Goal: Information Seeking & Learning: Find specific fact

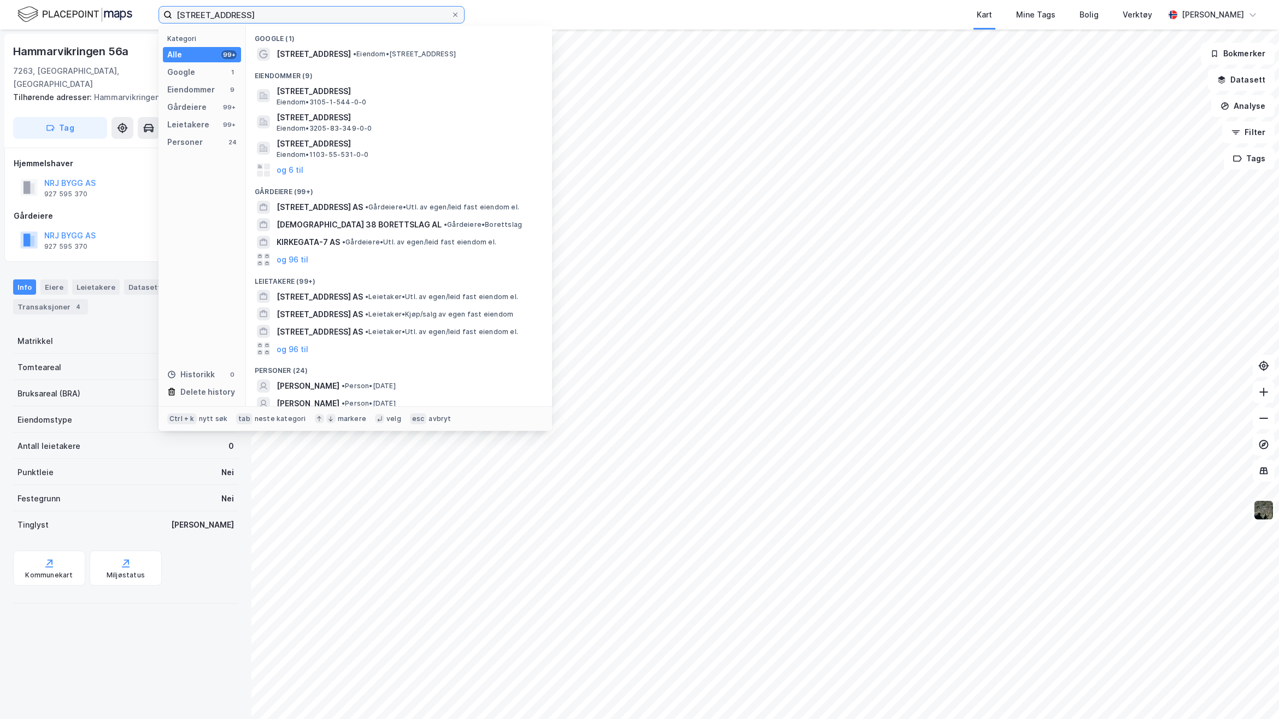
drag, startPoint x: 238, startPoint y: 15, endPoint x: 1, endPoint y: 4, distance: 237.0
click at [1, 4] on div "[STREET_ADDRESS] Kategori Alle 99+ Google 1 Eiendommer 9 Gårdeiere 99+ Leietake…" at bounding box center [639, 15] width 1279 height 30
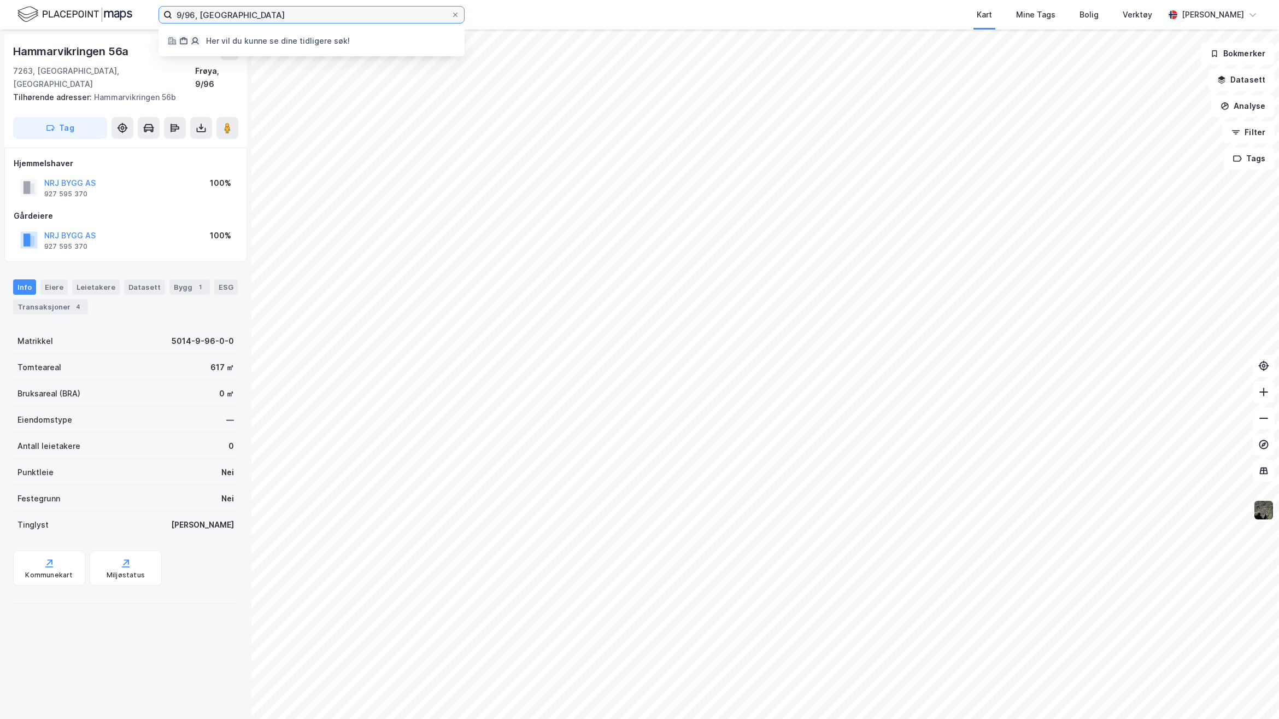
type input "9/96, [GEOGRAPHIC_DATA]"
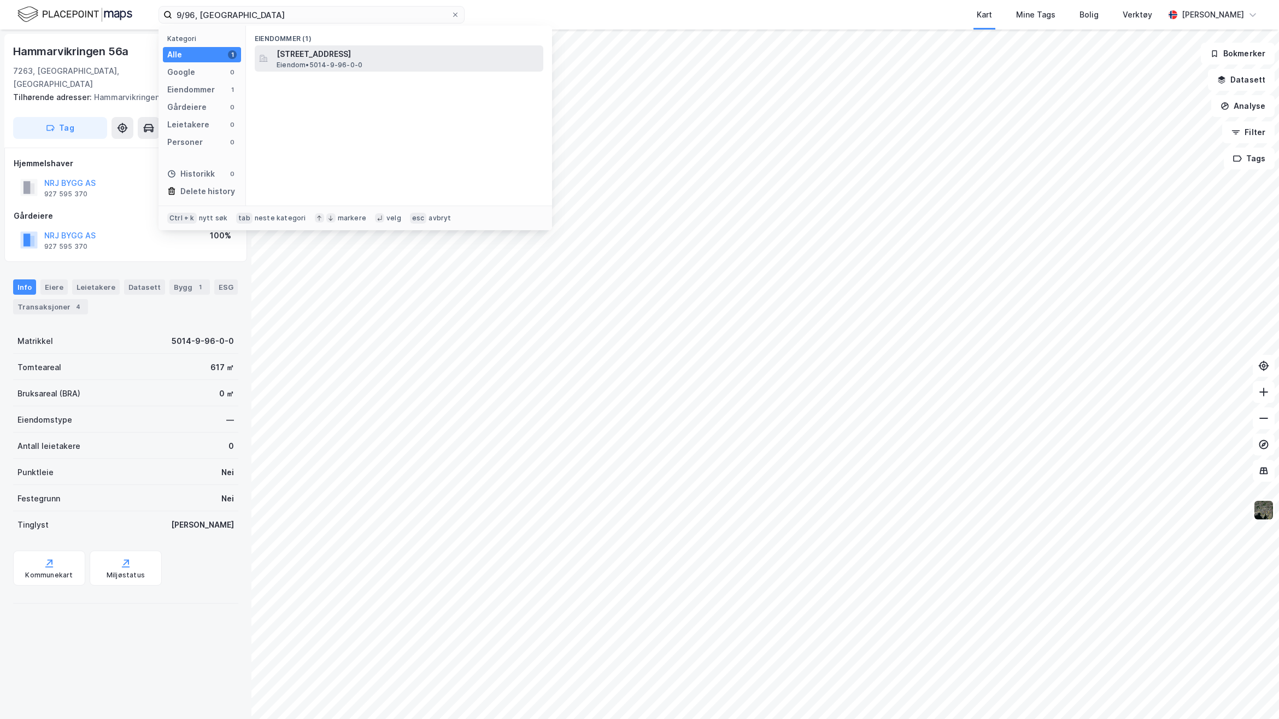
click at [373, 52] on span "[STREET_ADDRESS]" at bounding box center [408, 54] width 262 height 13
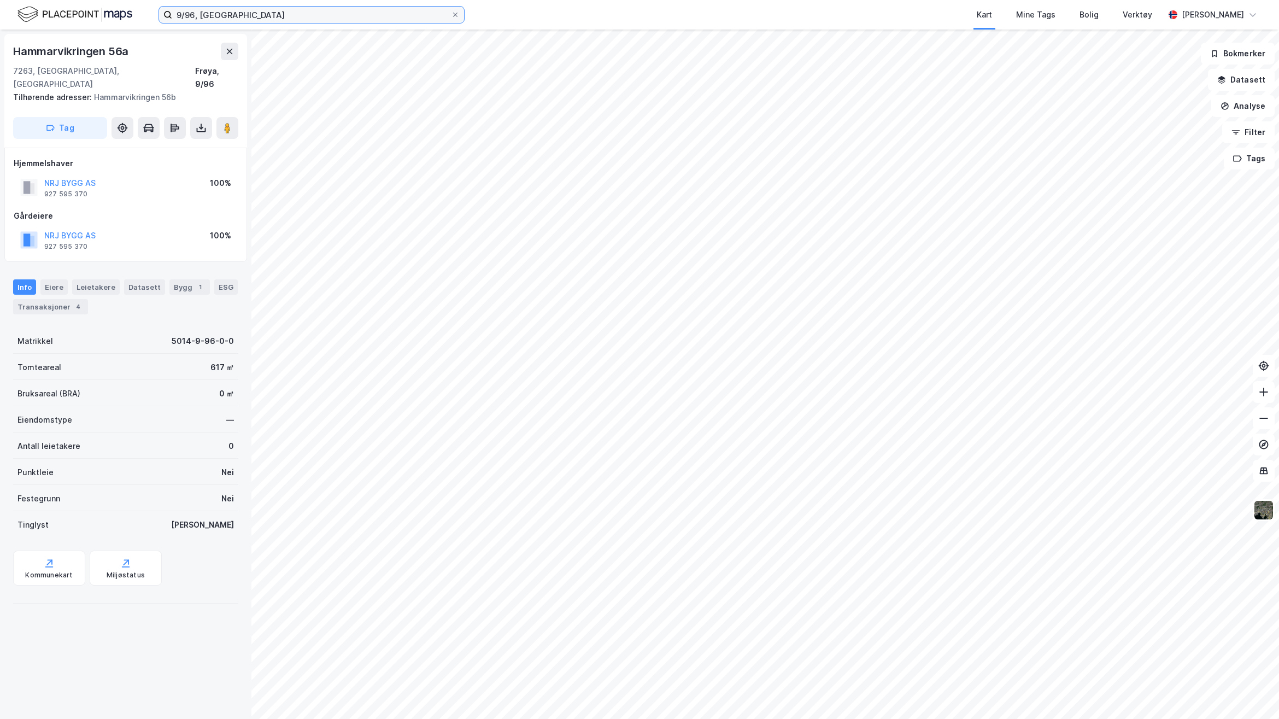
click at [330, 21] on input "9/96, [GEOGRAPHIC_DATA]" at bounding box center [311, 15] width 279 height 16
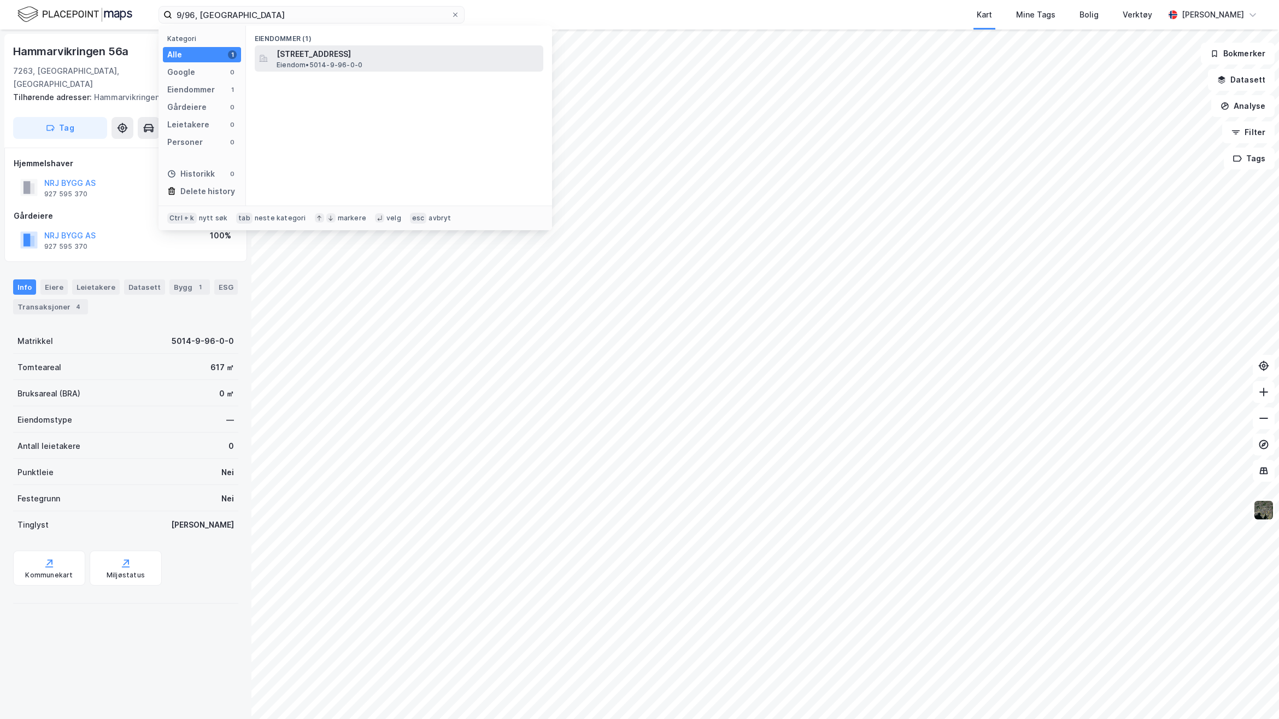
click at [398, 68] on div "[STREET_ADDRESS] [GEOGRAPHIC_DATA] • 5014-9-96-0-0" at bounding box center [409, 59] width 265 height 22
